Goal: Transaction & Acquisition: Purchase product/service

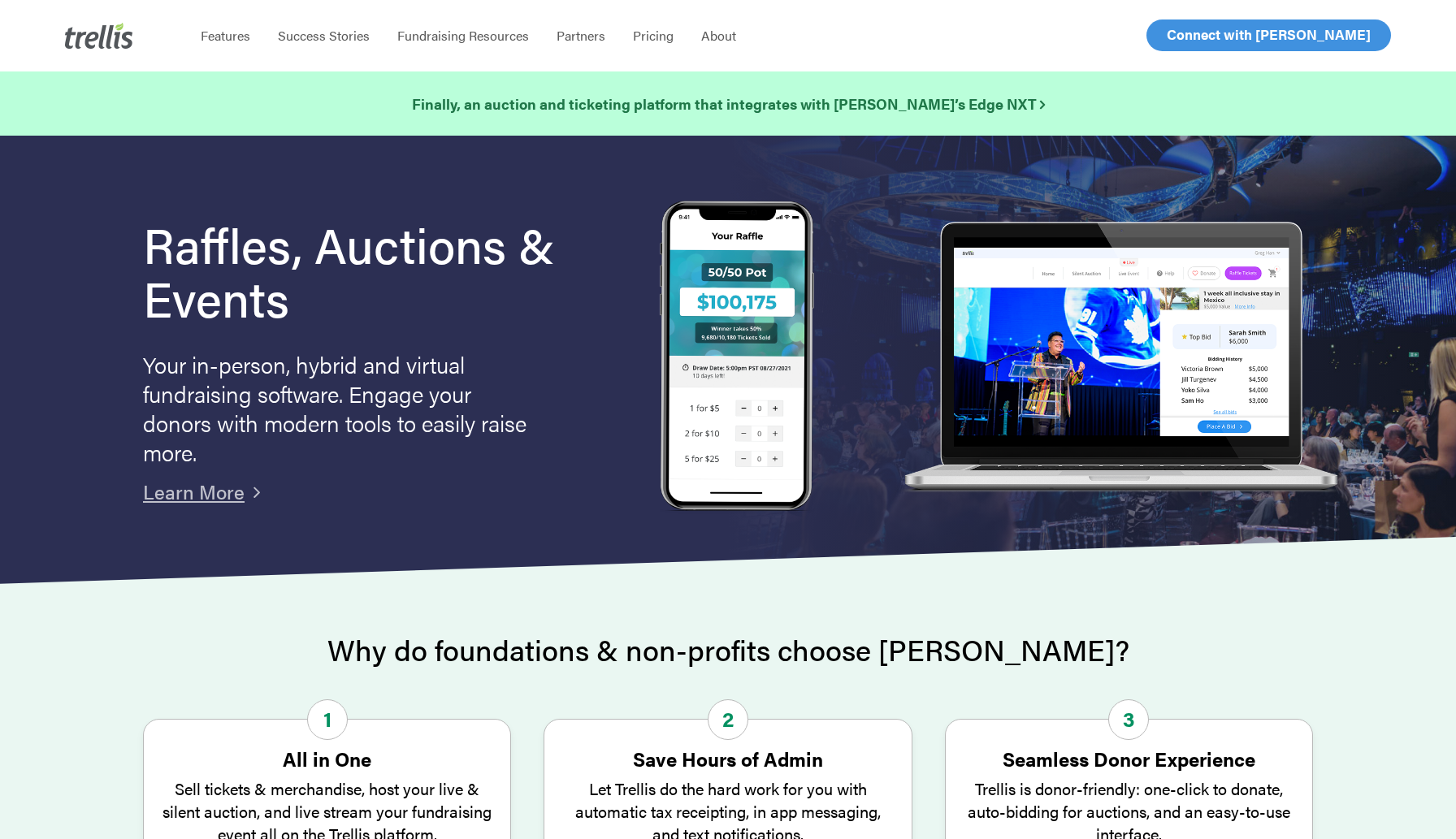
click at [1186, 31] on span "Log In" at bounding box center [1185, 35] width 39 height 20
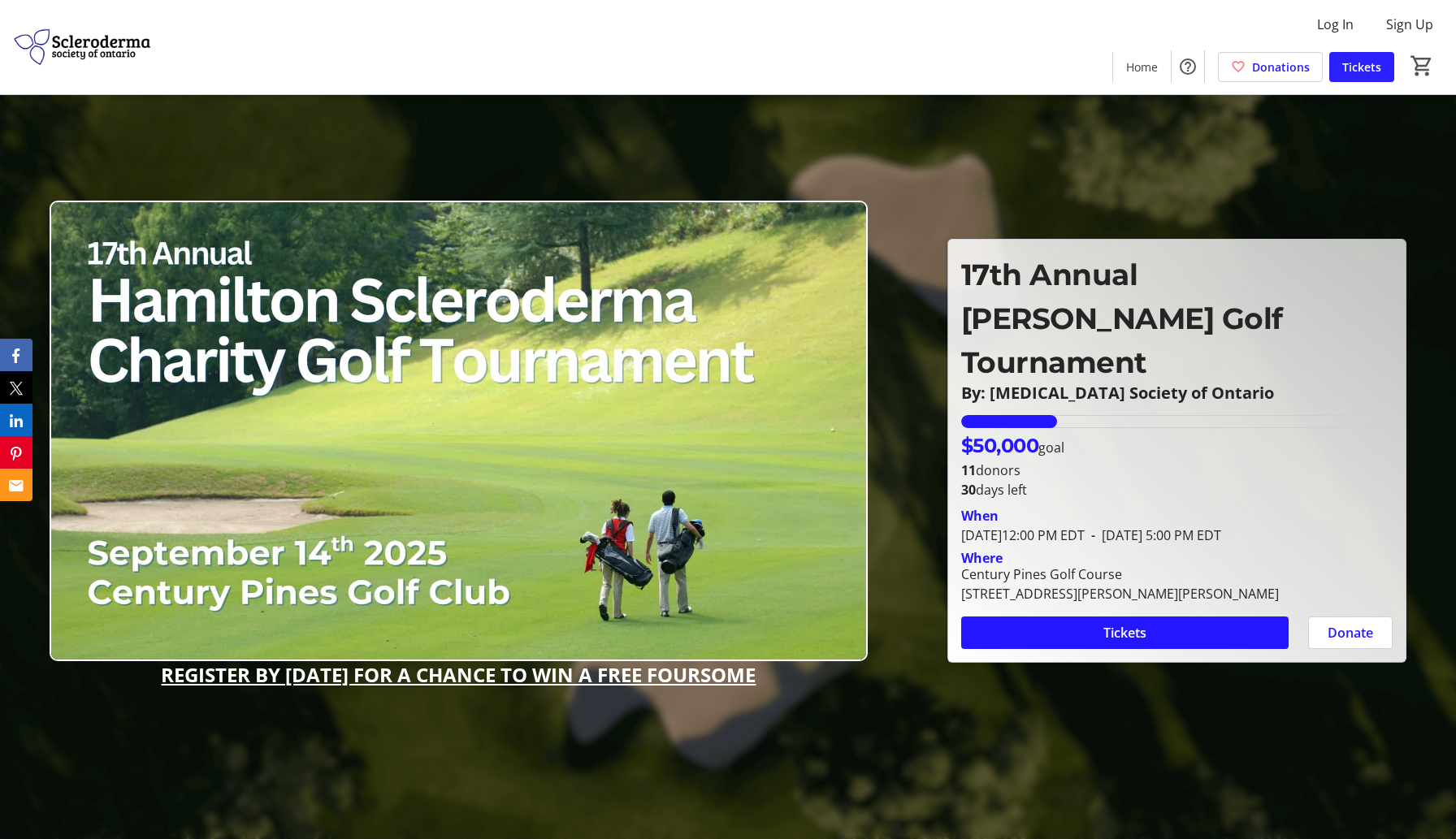
click at [1360, 80] on span at bounding box center [1361, 66] width 65 height 39
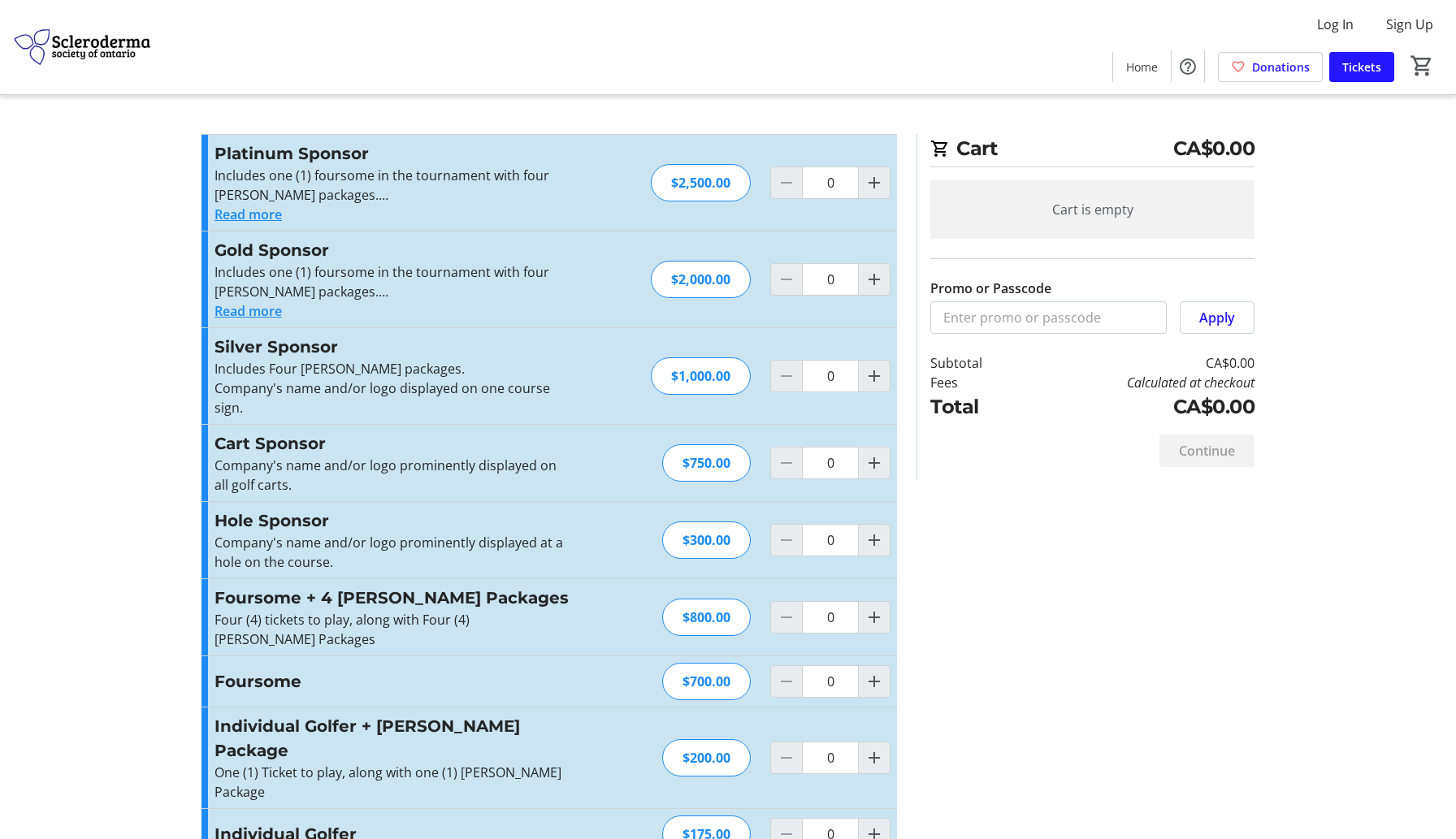
click at [240, 215] on button "Read more" at bounding box center [248, 214] width 68 height 20
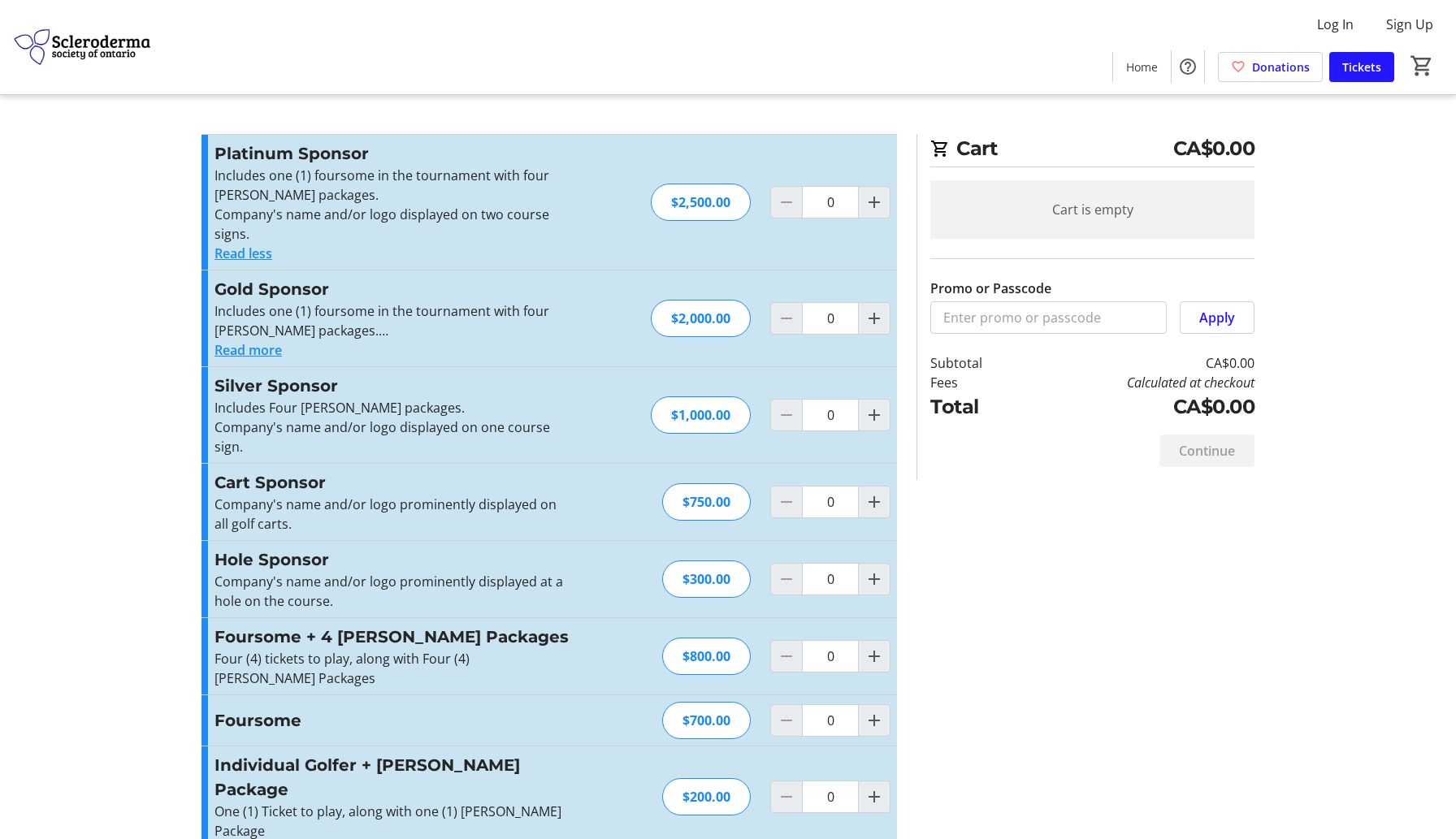
click at [298, 189] on p "Includes one (1) foursome in the tournament with four mulligan packages." at bounding box center [392, 185] width 355 height 39
click at [299, 211] on p "Company's name and/or logo displayed on two course signs." at bounding box center [392, 224] width 355 height 39
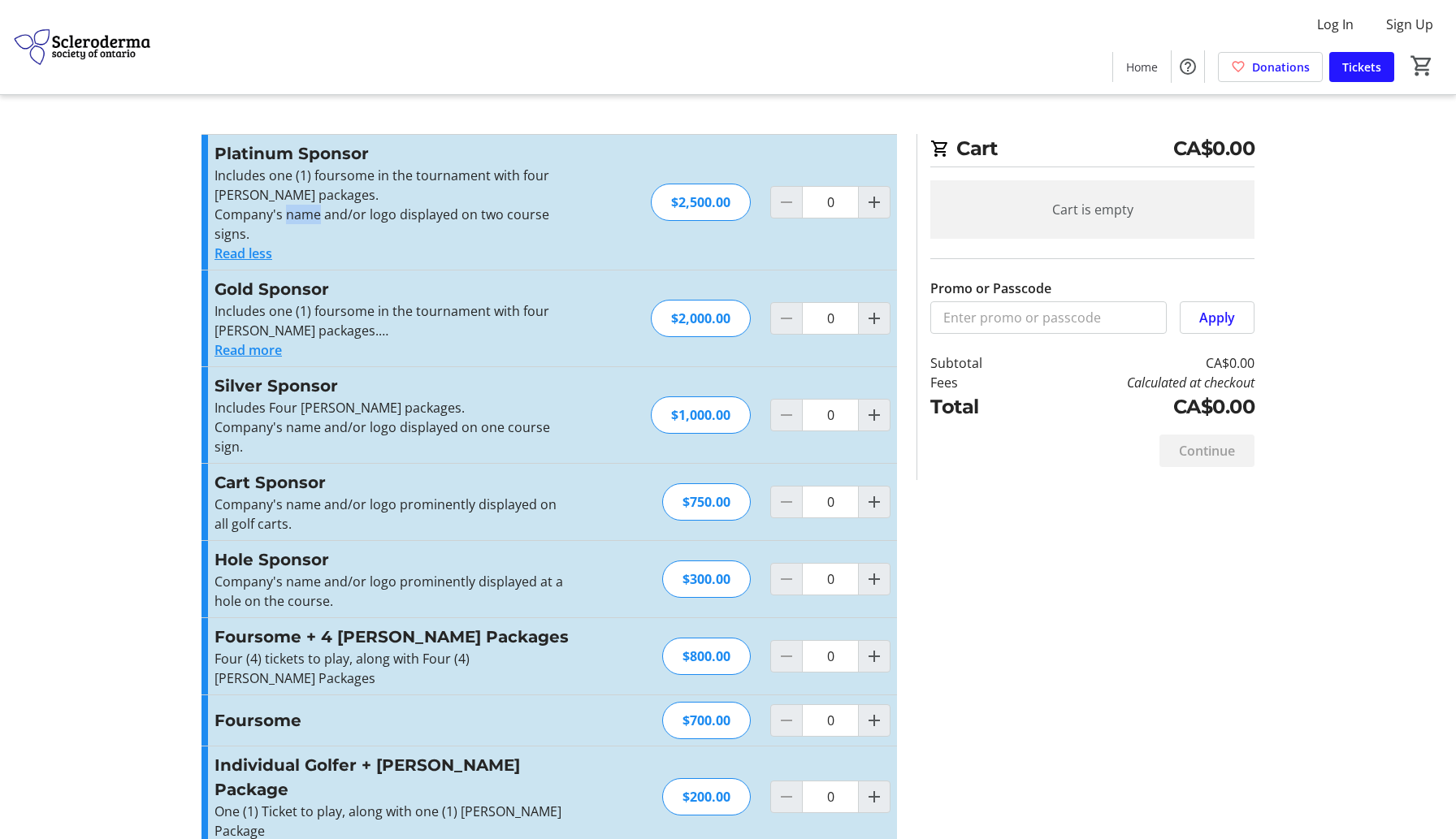
click at [299, 211] on p "Company's name and/or logo displayed on two course signs." at bounding box center [392, 224] width 355 height 39
click at [243, 355] on button "Read more" at bounding box center [248, 351] width 68 height 20
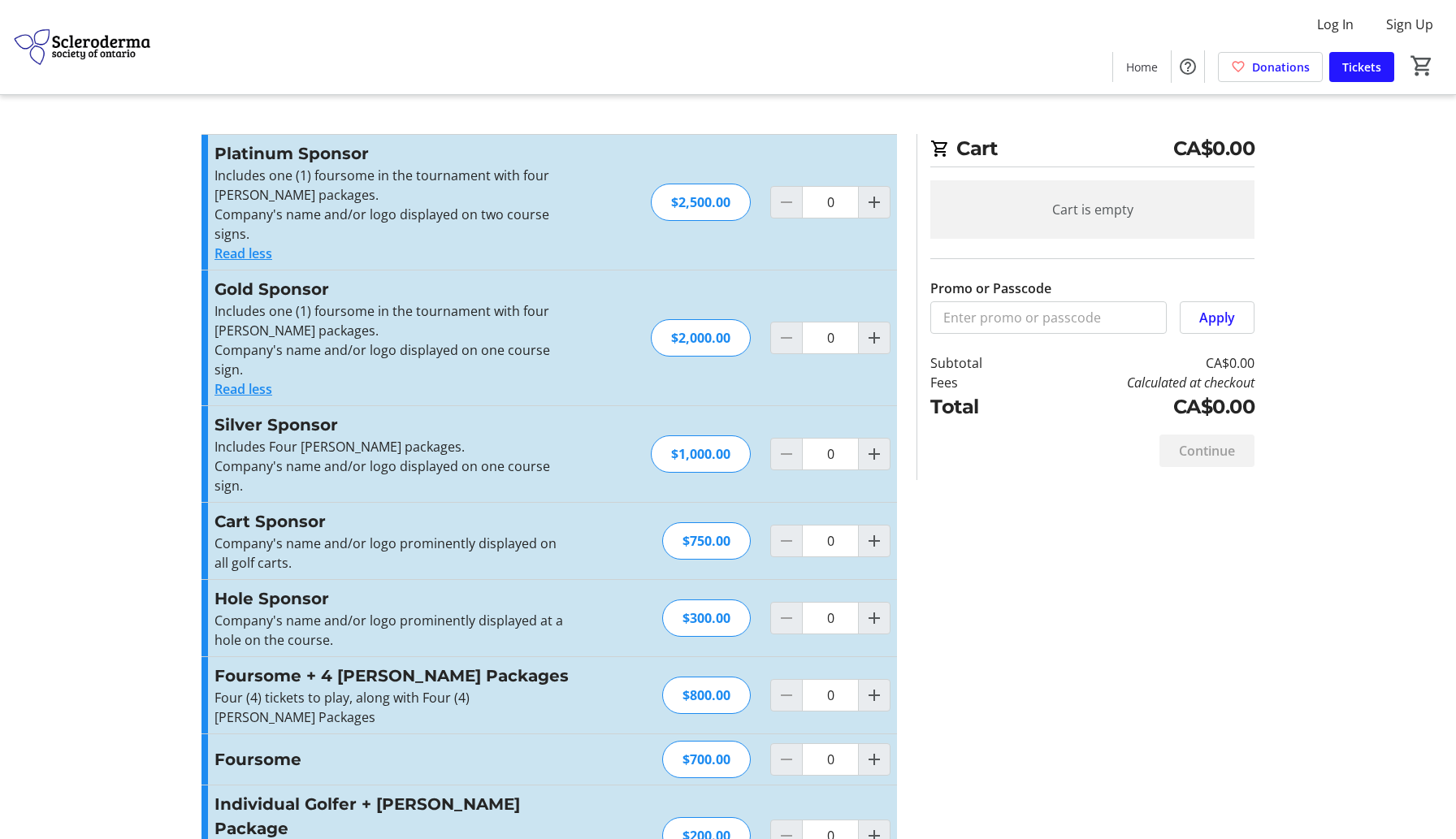
click at [246, 465] on p "Company's name and/or logo displayed on one course sign." at bounding box center [392, 475] width 355 height 39
click at [246, 359] on p "Company's name and/or logo displayed on one course sign." at bounding box center [392, 360] width 355 height 39
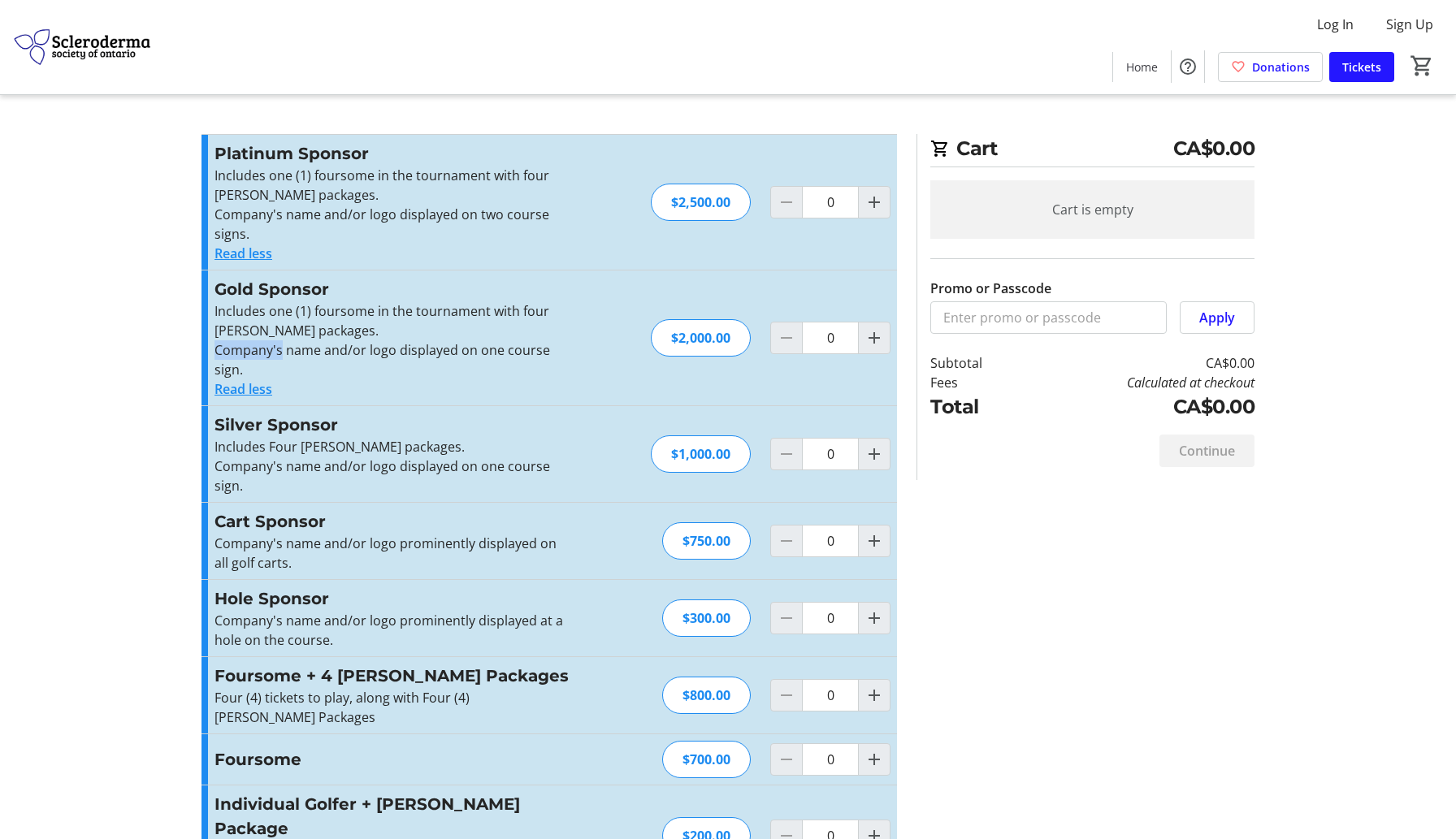
click at [246, 359] on p "Company's name and/or logo displayed on one course sign." at bounding box center [392, 360] width 355 height 39
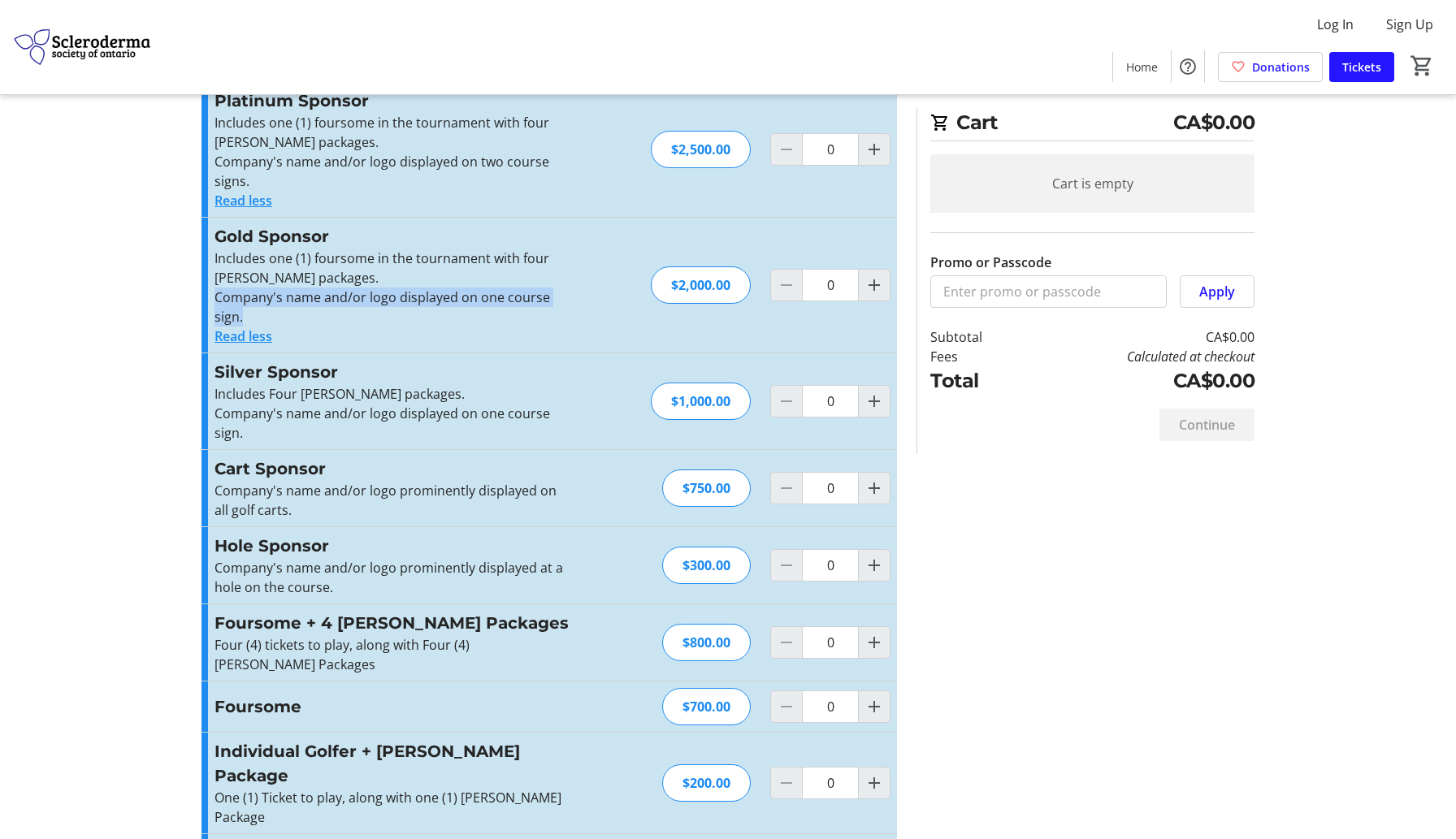
scroll to position [74, 0]
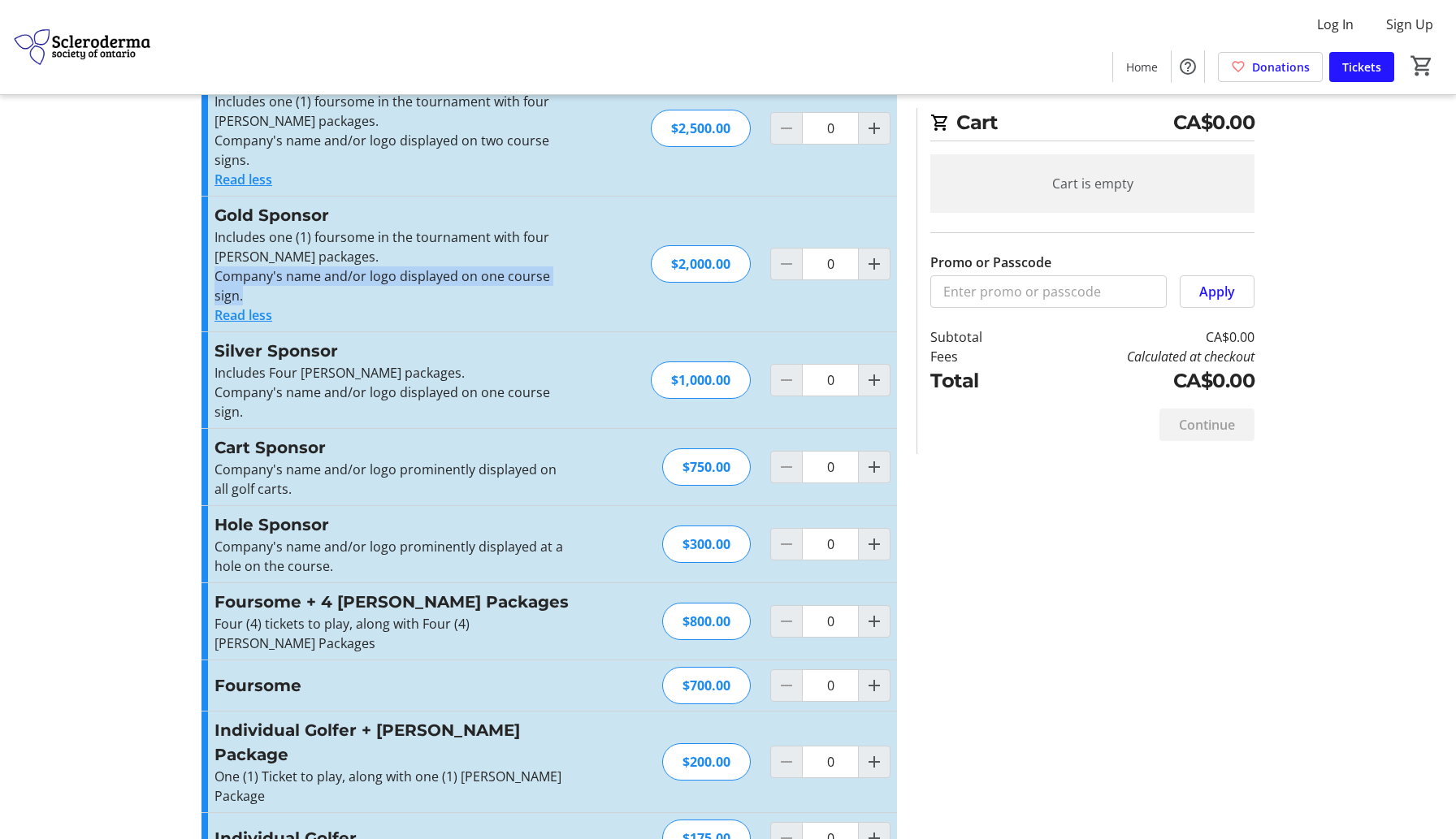
click at [233, 496] on p "Company's name and/or logo prominently displayed on all golf carts." at bounding box center [392, 478] width 355 height 39
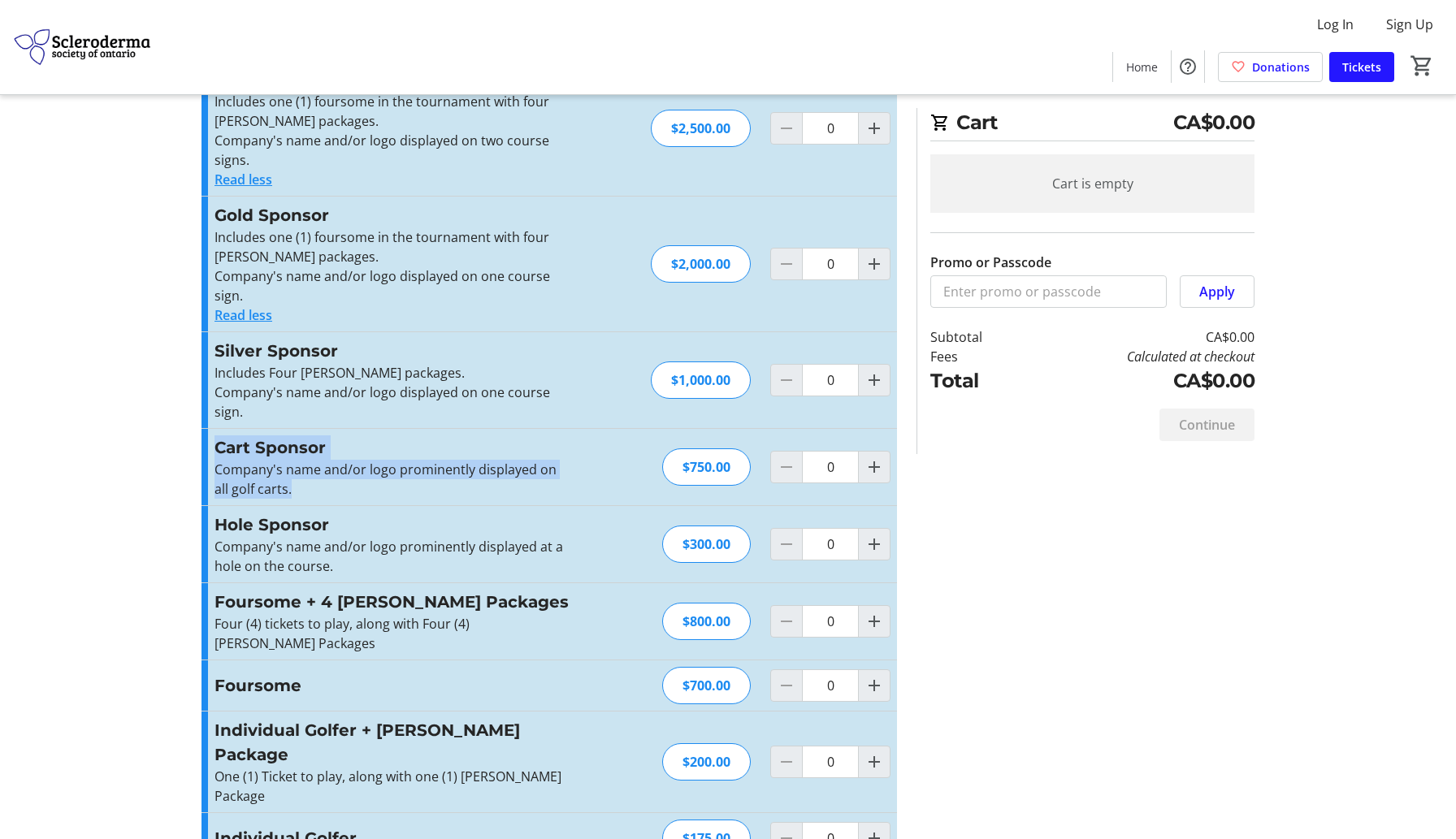
drag, startPoint x: 217, startPoint y: 453, endPoint x: 294, endPoint y: 502, distance: 91.3
click at [294, 502] on div "Cart Sponsor Company's name and/or logo prominently displayed on all golf carts…" at bounding box center [549, 467] width 695 height 77
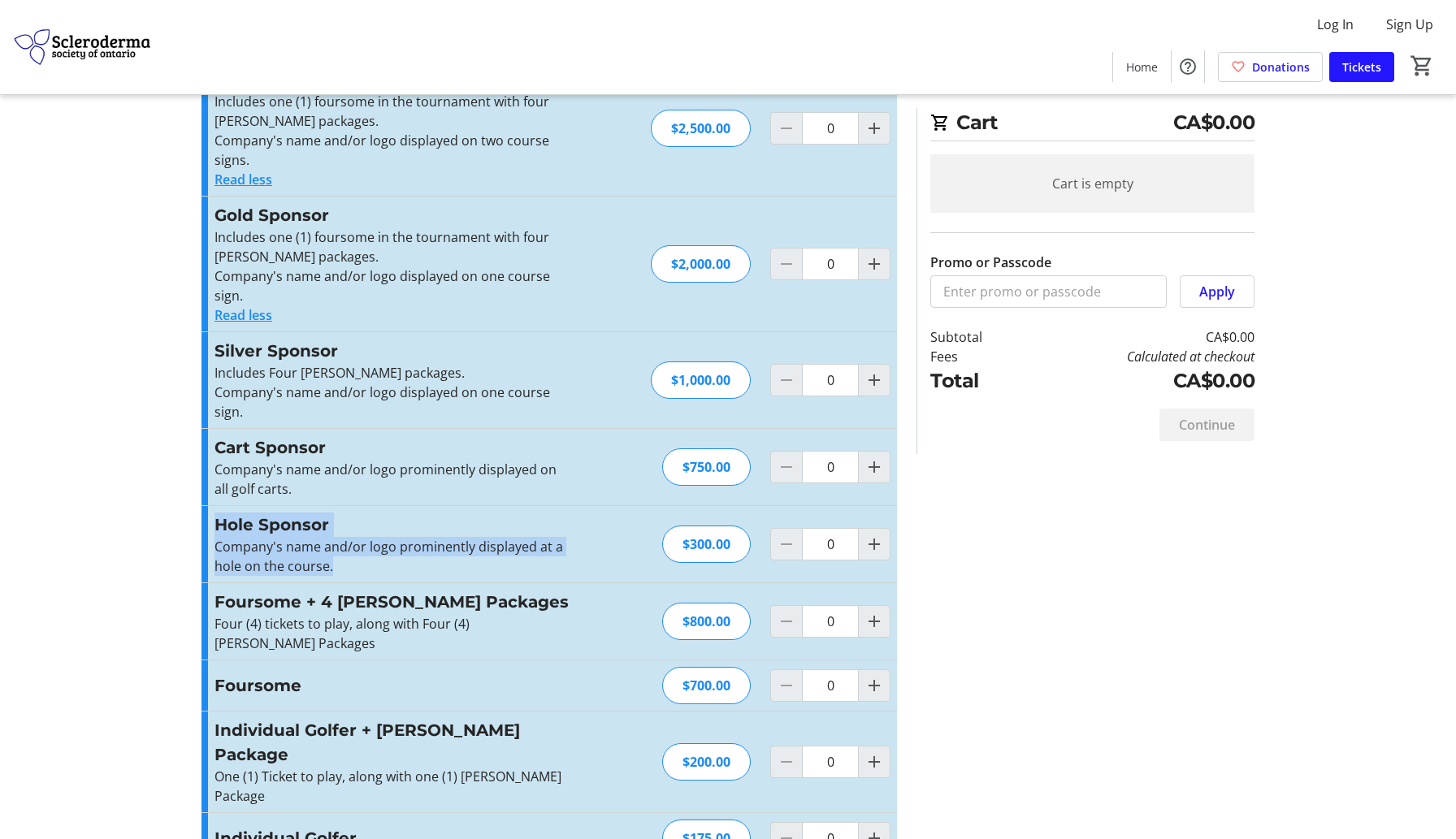
drag, startPoint x: 219, startPoint y: 527, endPoint x: 337, endPoint y: 562, distance: 123.1
click at [337, 562] on div "Hole Sponsor Company's name and/or logo prominently displayed at a hole on the …" at bounding box center [392, 544] width 355 height 64
click at [271, 492] on p "Company's name and/or logo prominently displayed on all golf carts." at bounding box center [392, 478] width 355 height 39
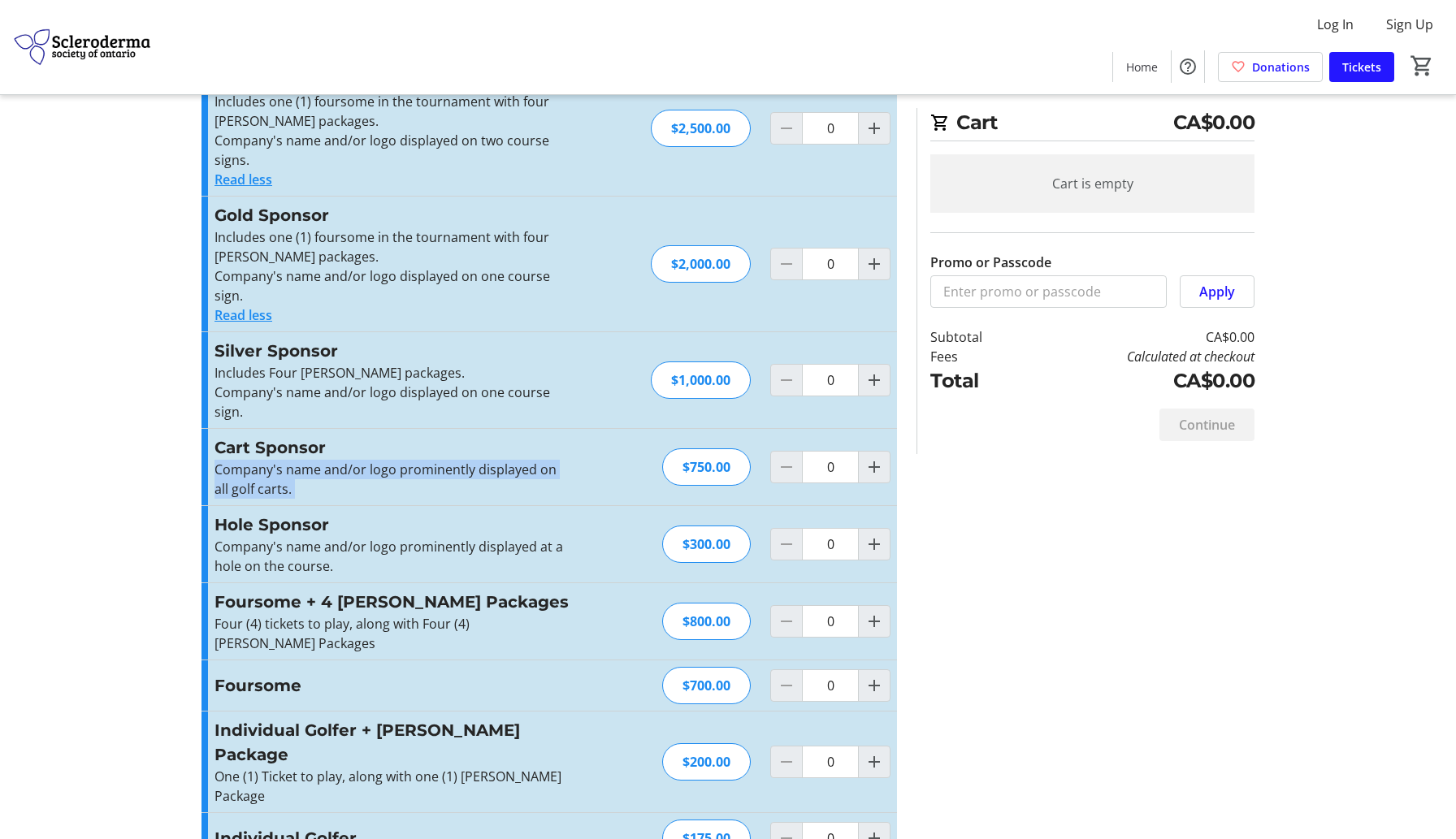
click at [271, 492] on p "Company's name and/or logo prominently displayed on all golf carts." at bounding box center [392, 478] width 355 height 39
drag, startPoint x: 219, startPoint y: 454, endPoint x: 298, endPoint y: 505, distance: 94.0
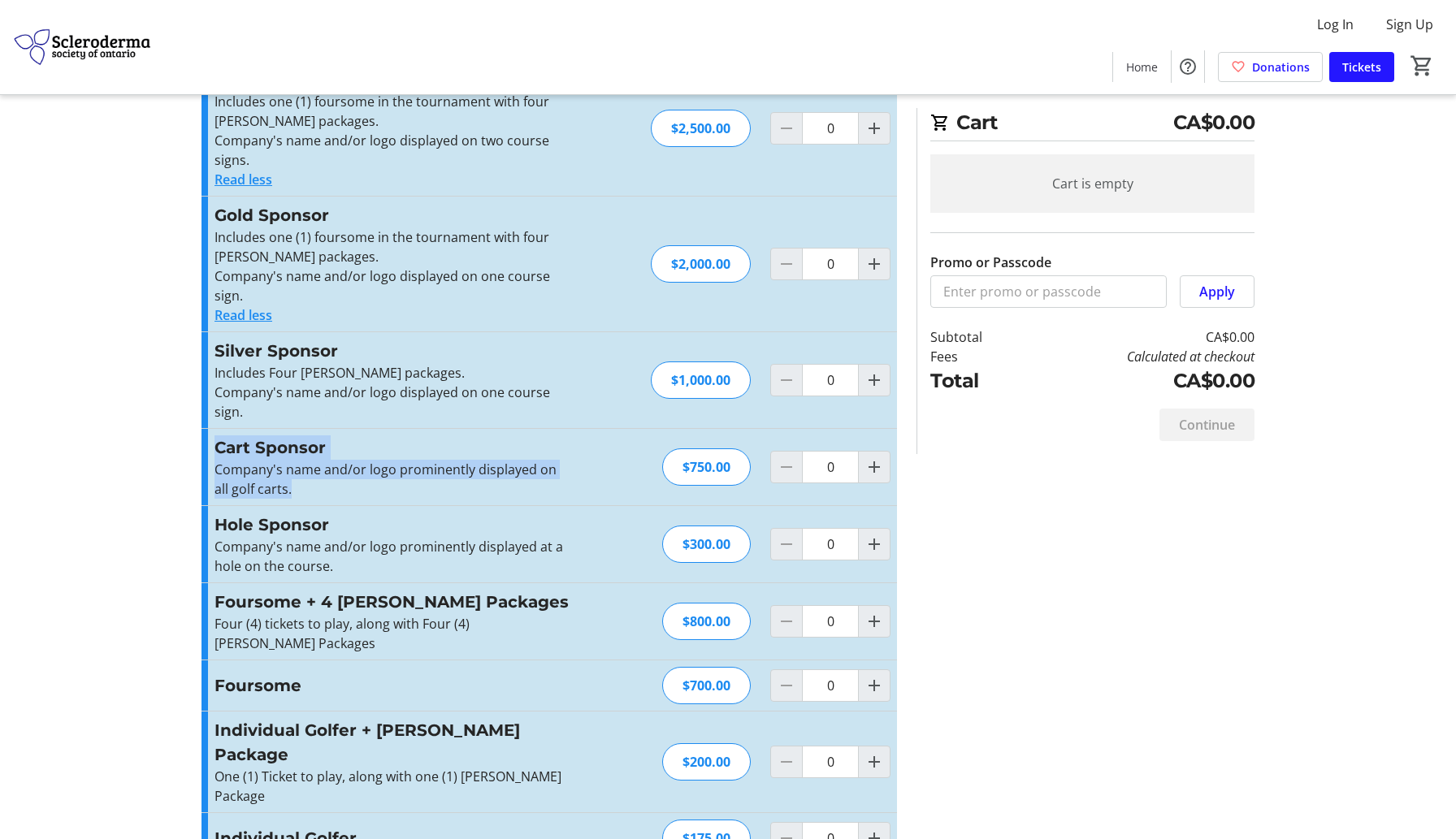
click at [298, 505] on div "Cart Sponsor Company's name and/or logo prominently displayed on all golf carts…" at bounding box center [549, 467] width 695 height 77
drag, startPoint x: 216, startPoint y: 449, endPoint x: 292, endPoint y: 496, distance: 89.4
click at [292, 496] on div "Cart Sponsor Company's name and/or logo prominently displayed on all golf carts…" at bounding box center [392, 467] width 355 height 64
click at [292, 496] on p "Company's name and/or logo prominently displayed on all golf carts." at bounding box center [392, 478] width 355 height 39
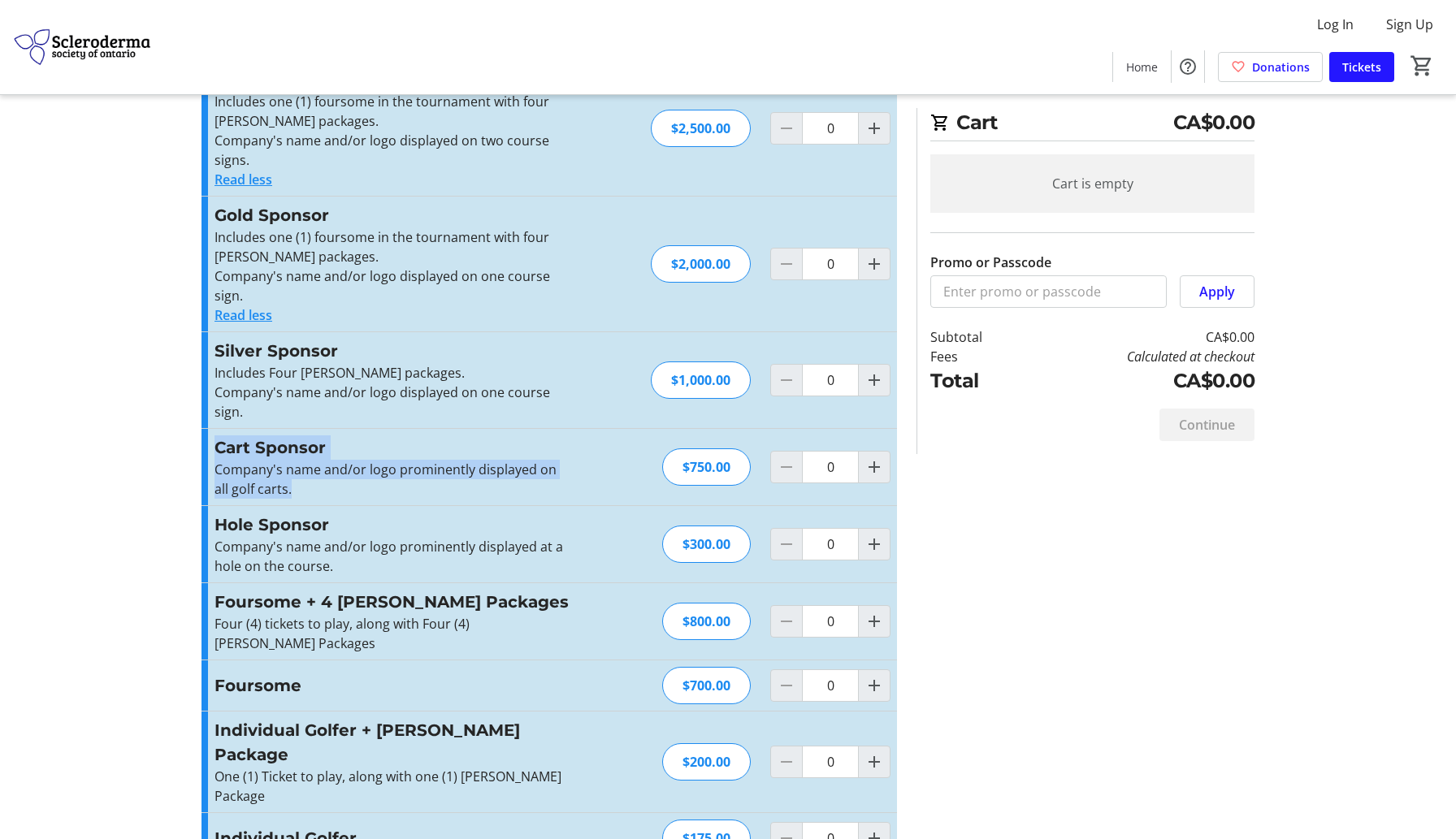
drag, startPoint x: 216, startPoint y: 354, endPoint x: 649, endPoint y: 834, distance: 646.4
click at [649, 834] on div "Promo or Passcode Apply Platinum Sponsor Includes one (1) foursome in the tourn…" at bounding box center [549, 472] width 695 height 823
click at [524, 508] on div "Hole Sponsor Company's name and/or logo prominently displayed at a hole on the …" at bounding box center [549, 544] width 695 height 77
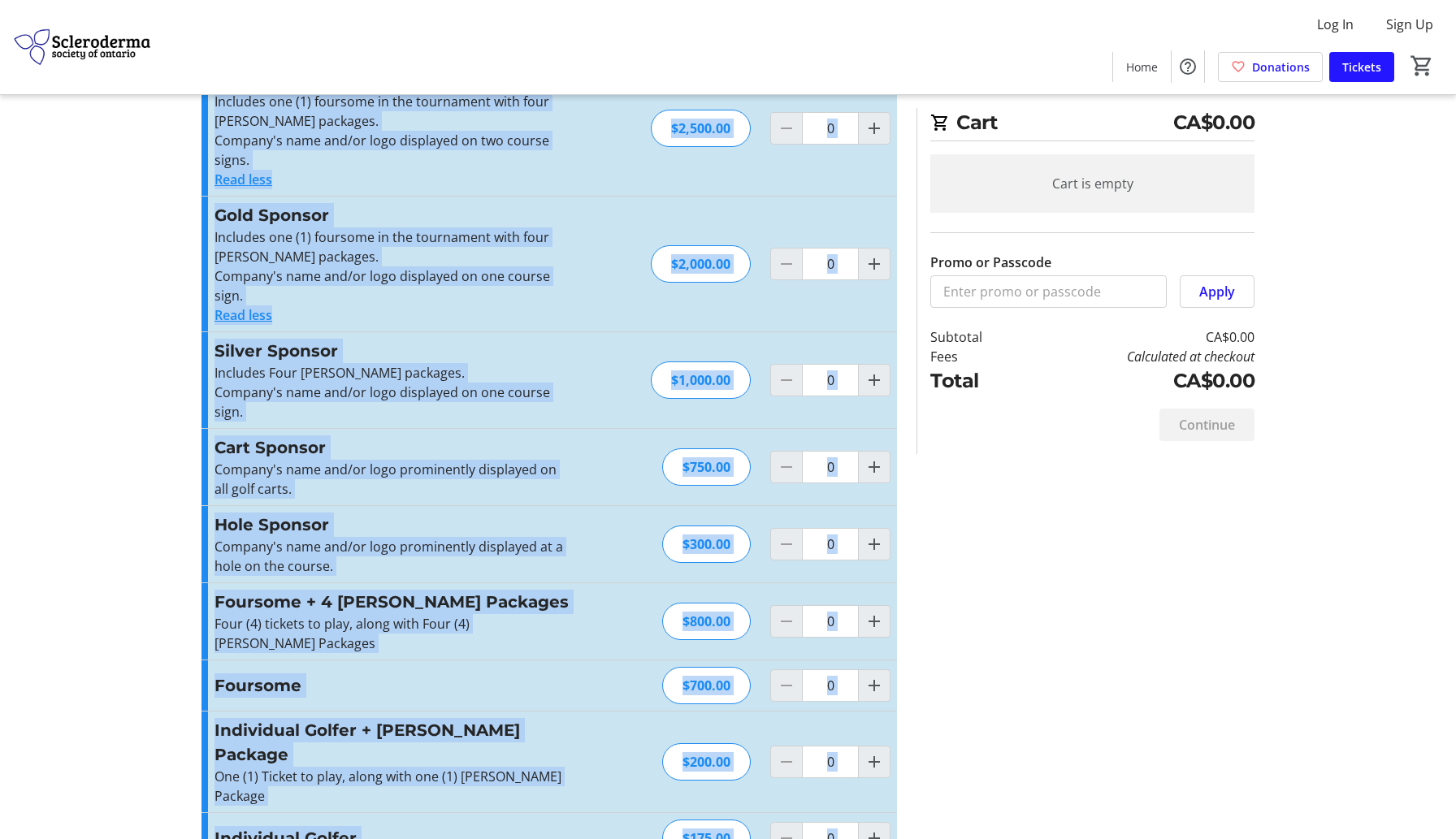
drag, startPoint x: 217, startPoint y: 153, endPoint x: 947, endPoint y: 781, distance: 963.0
click at [947, 783] on div "Promo or Passcode Apply Platinum Sponsor Includes one (1) foursome in the tourn…" at bounding box center [728, 472] width 1072 height 823
click at [947, 781] on div "Promo or Passcode Apply Platinum Sponsor Includes one (1) foursome in the tourn…" at bounding box center [728, 472] width 1072 height 823
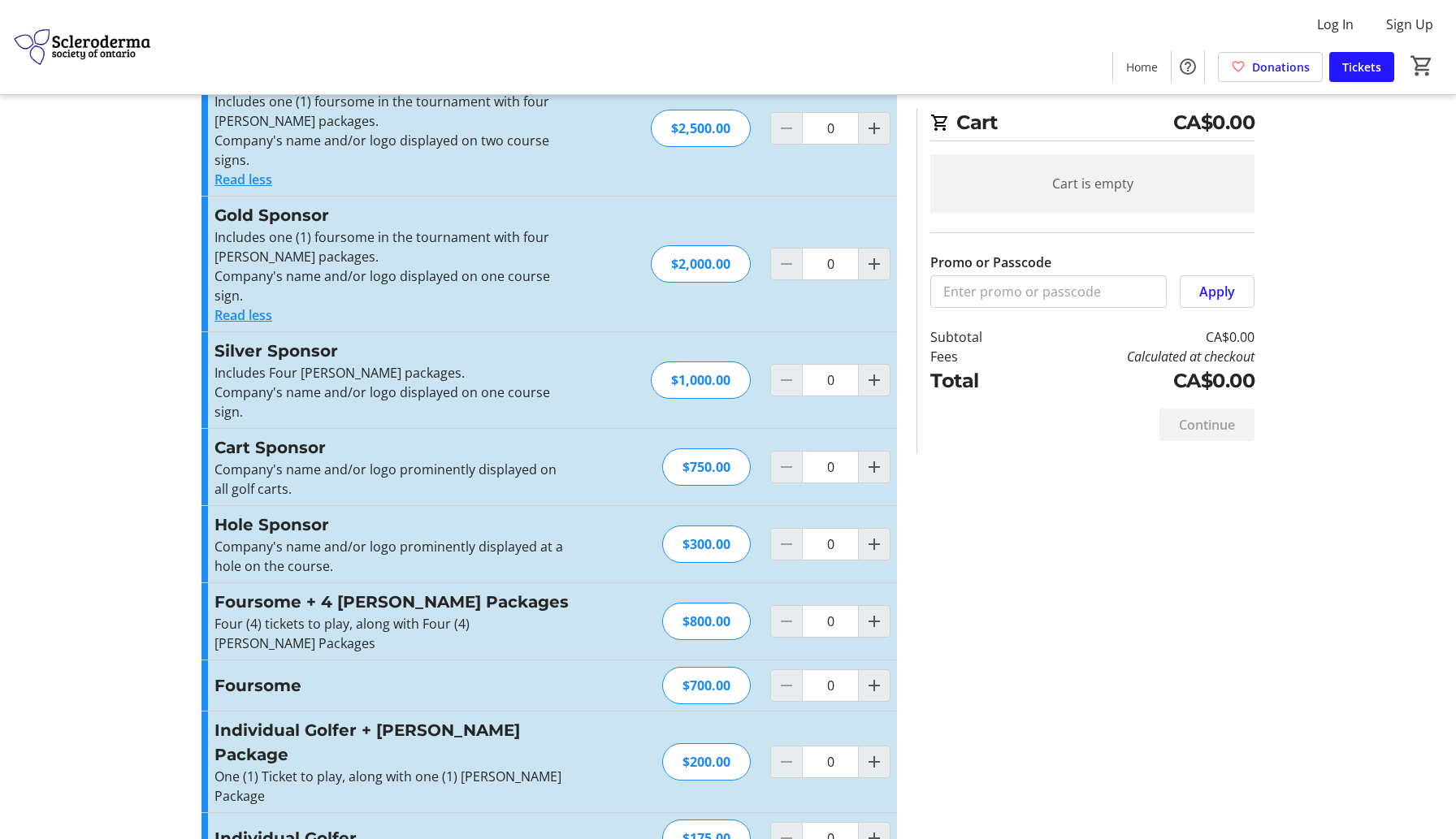
scroll to position [0, 0]
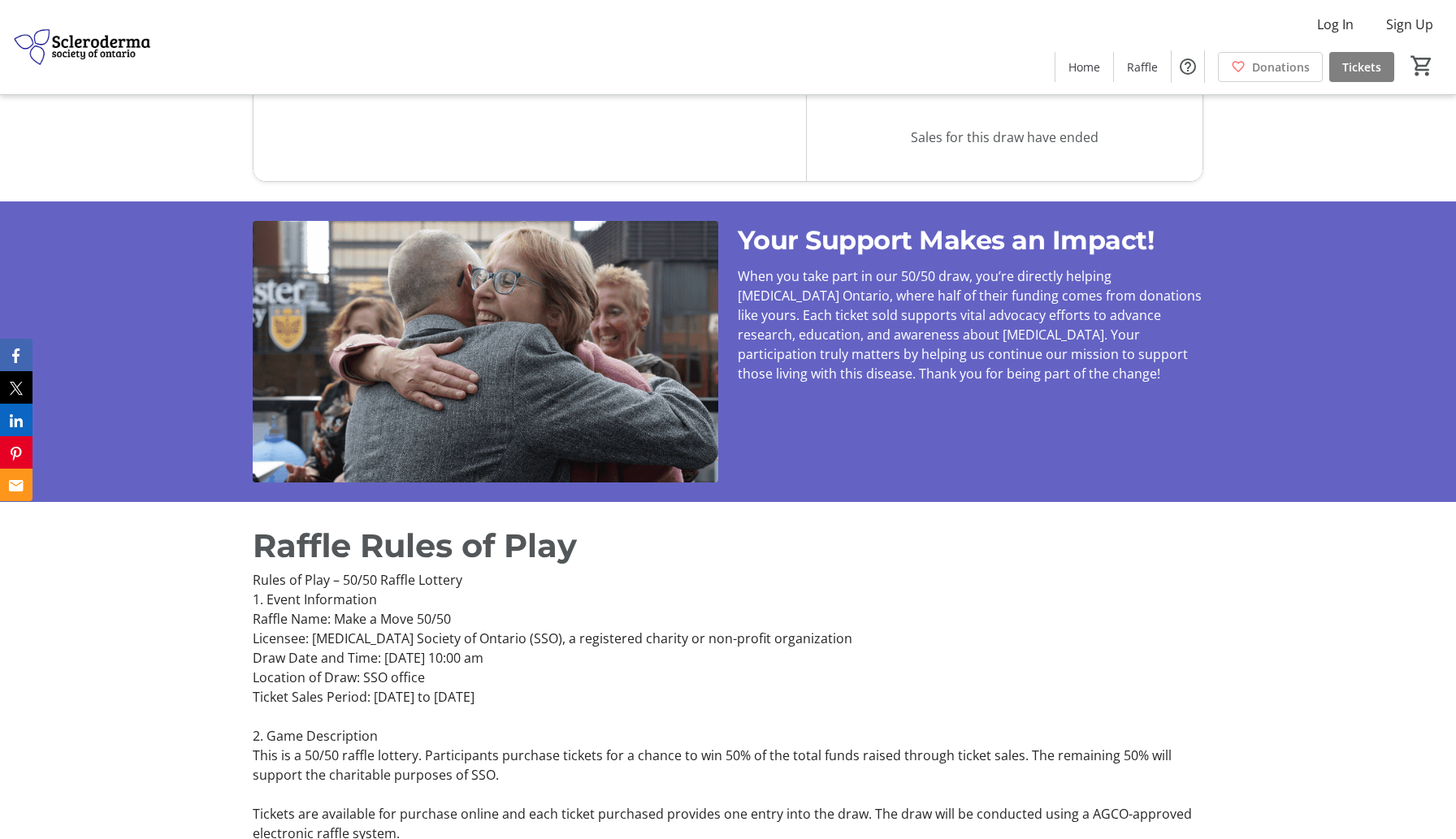
scroll to position [1155, 0]
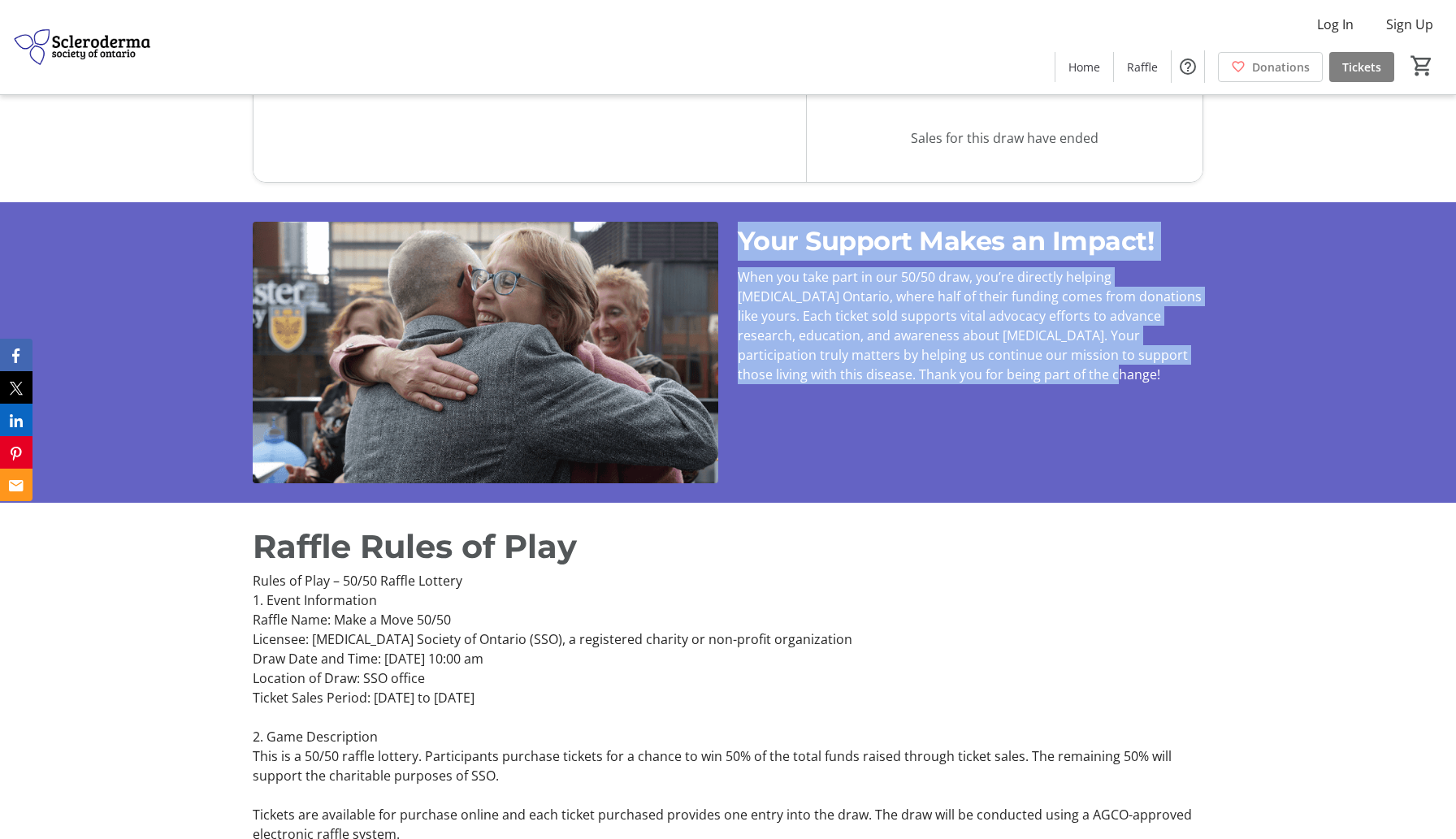
drag, startPoint x: 744, startPoint y: 243, endPoint x: 984, endPoint y: 438, distance: 309.2
click at [984, 438] on div "Your Support Makes an Impact! When you take part in our 50/50 draw, you’re dire…" at bounding box center [970, 352] width 465 height 262
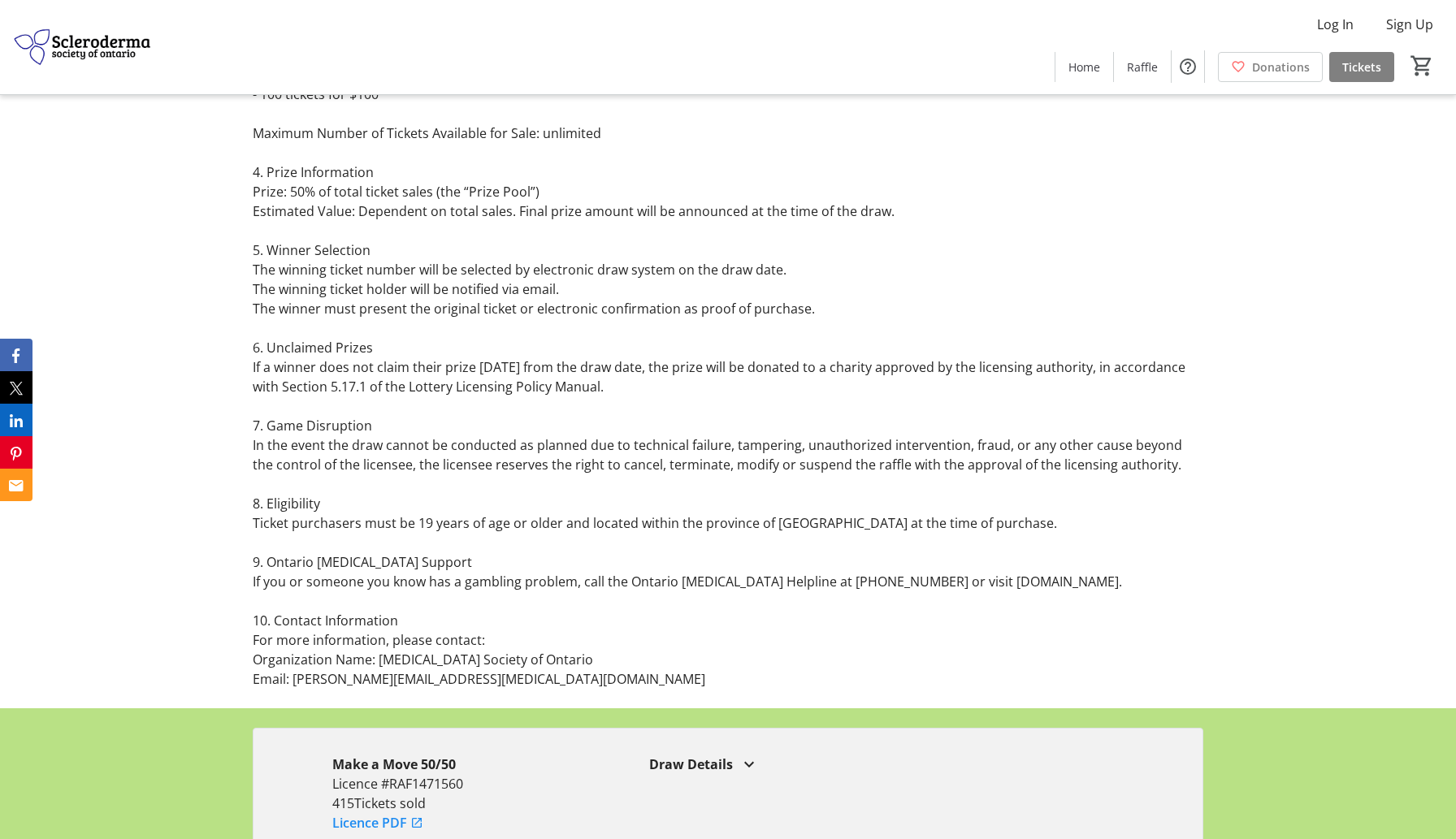
scroll to position [2282, 0]
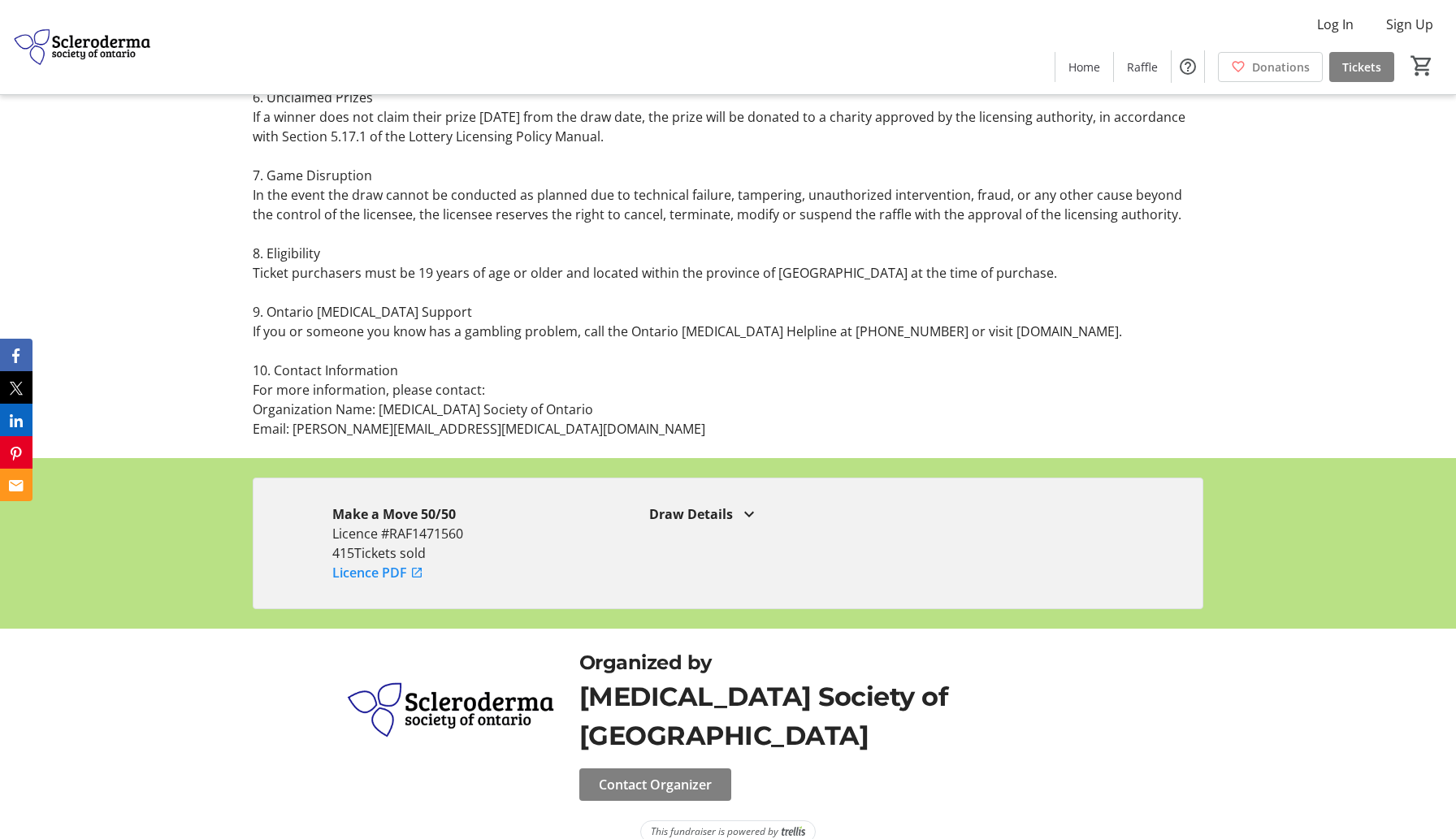
click at [975, 368] on p "10. Contact Information" at bounding box center [728, 370] width 951 height 20
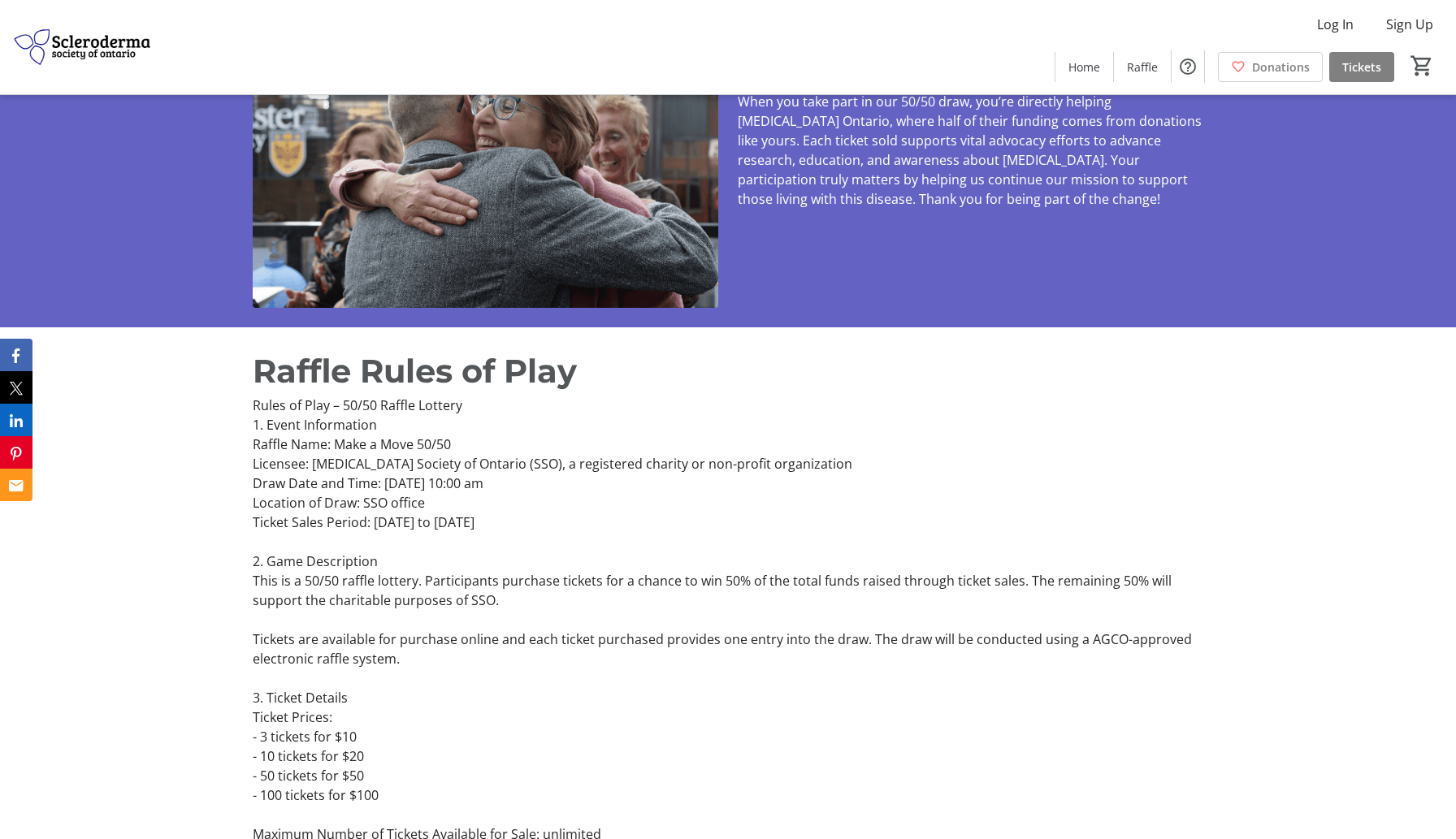
scroll to position [0, 0]
